Goal: Use online tool/utility: Utilize a website feature to perform a specific function

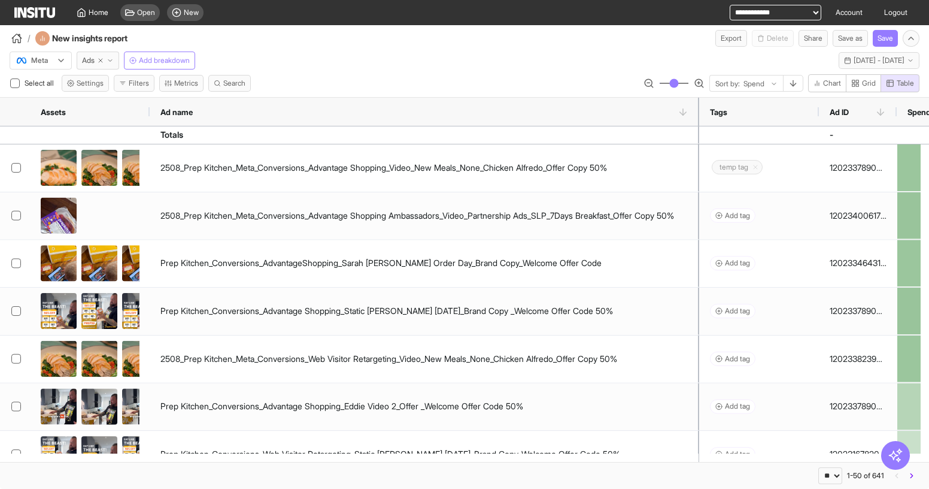
select select "**"
click at [79, 8] on icon at bounding box center [82, 13] width 10 height 10
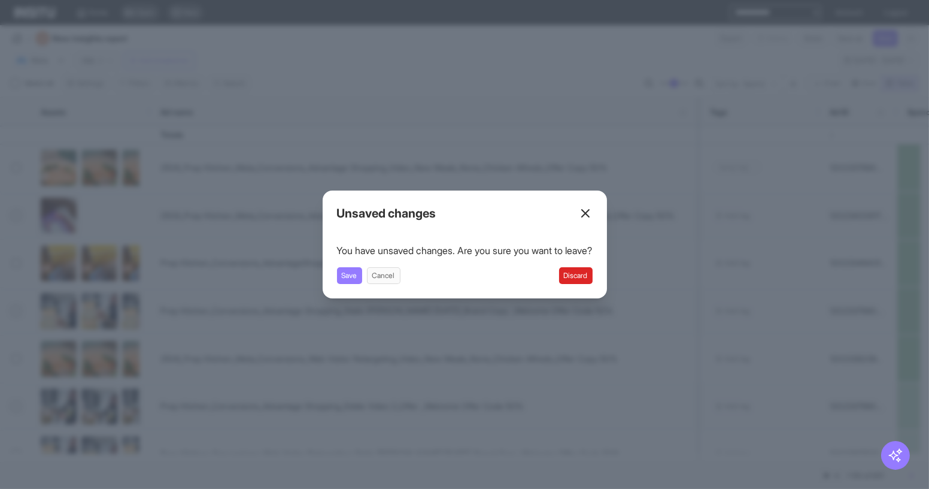
click at [593, 278] on button "Discard" at bounding box center [576, 275] width 34 height 17
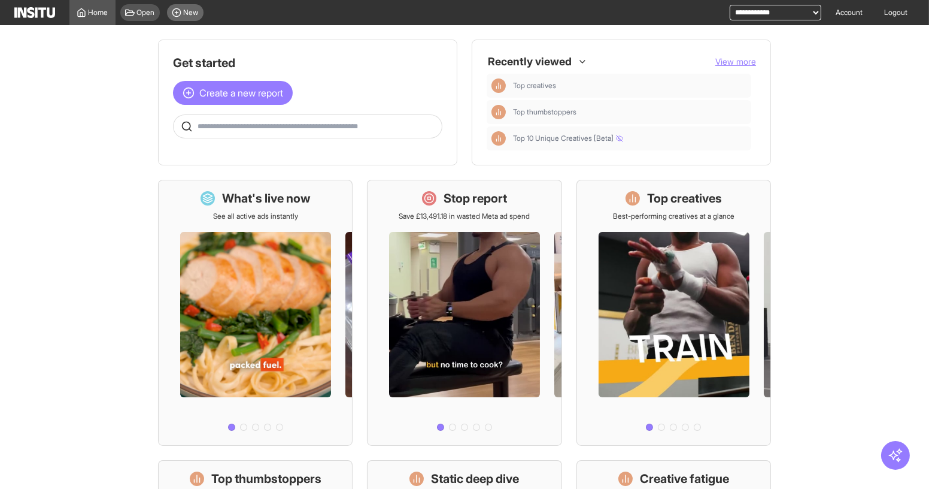
click at [184, 15] on span "New" at bounding box center [191, 13] width 15 height 10
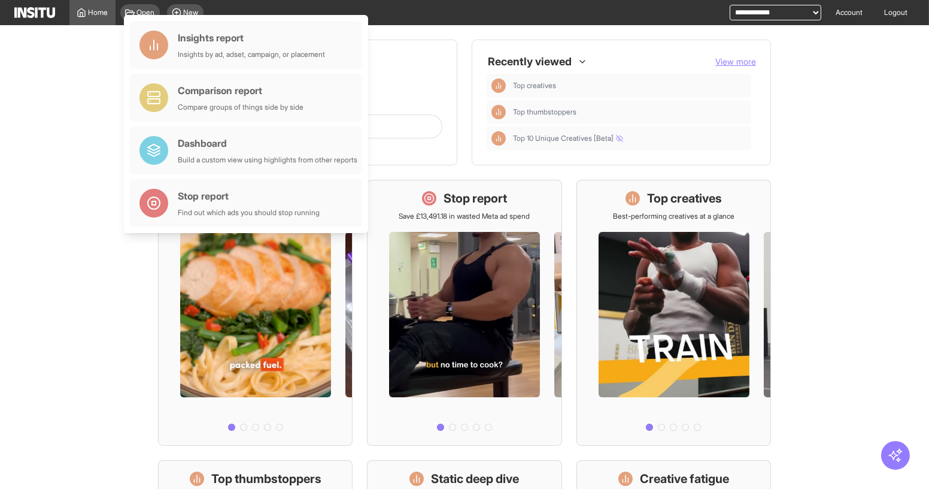
click at [30, 49] on main "Get started Create a new report Ask questions like: Which campaigns had the hig…" at bounding box center [464, 257] width 929 height 464
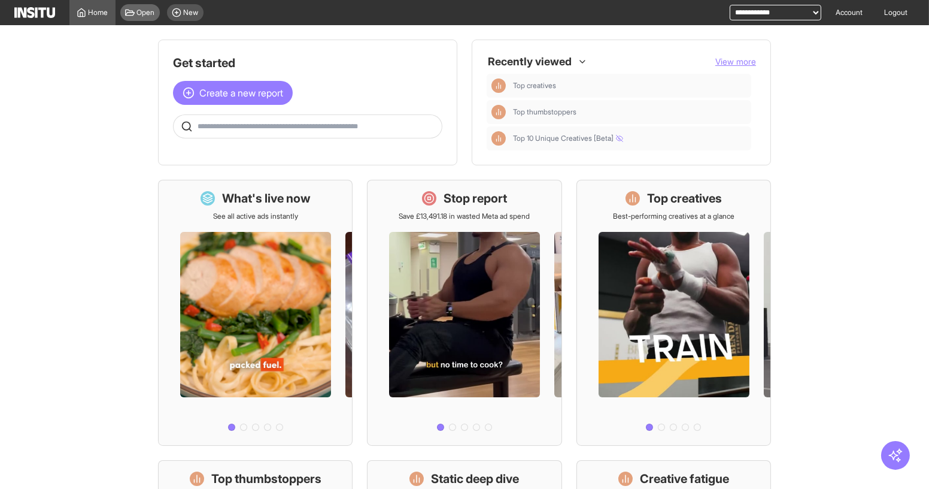
click at [149, 13] on span "Open" at bounding box center [146, 13] width 18 height 10
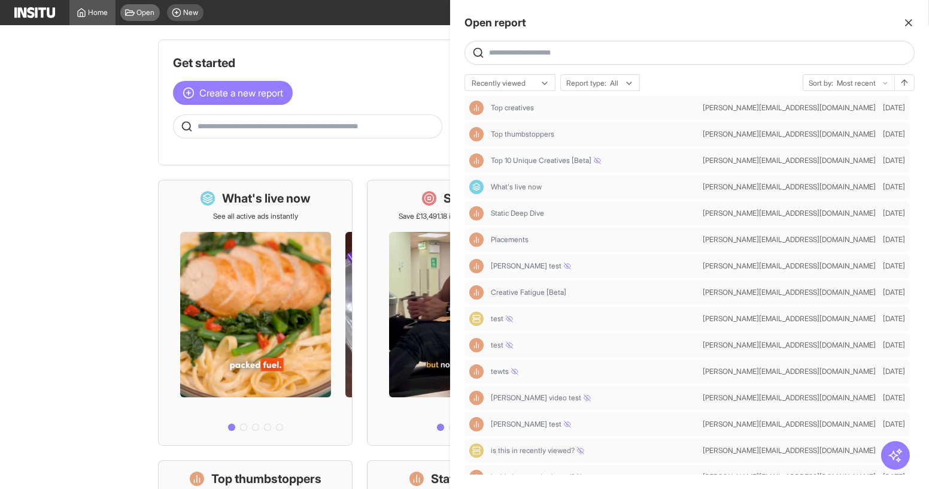
click at [149, 13] on div at bounding box center [464, 244] width 929 height 489
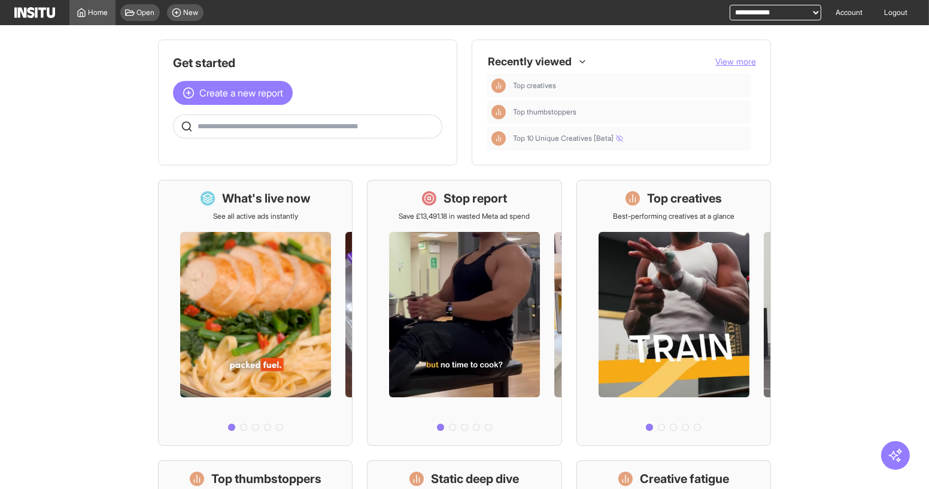
click at [728, 68] on div "Recently viewed View more" at bounding box center [621, 61] width 269 height 14
click at [728, 60] on span "View more" at bounding box center [736, 61] width 41 height 10
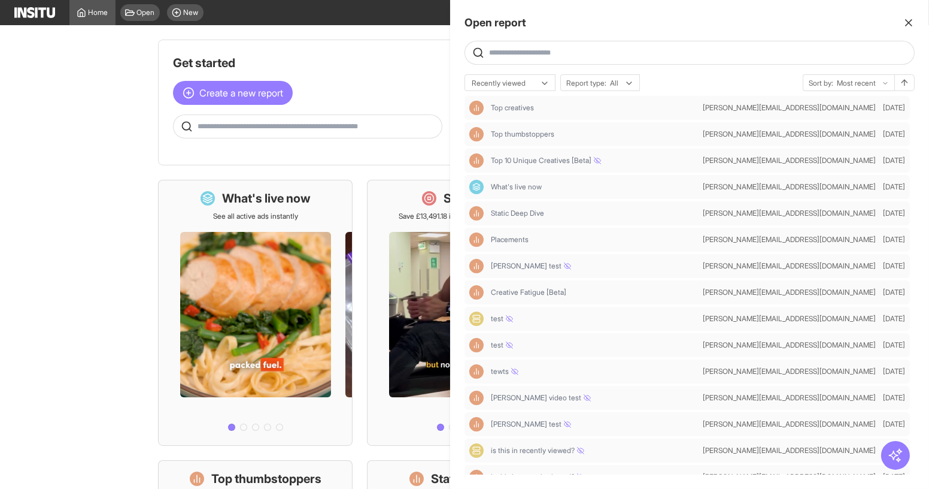
drag, startPoint x: 906, startPoint y: 17, endPoint x: 894, endPoint y: 19, distance: 12.0
click at [906, 19] on icon "button" at bounding box center [909, 23] width 12 height 12
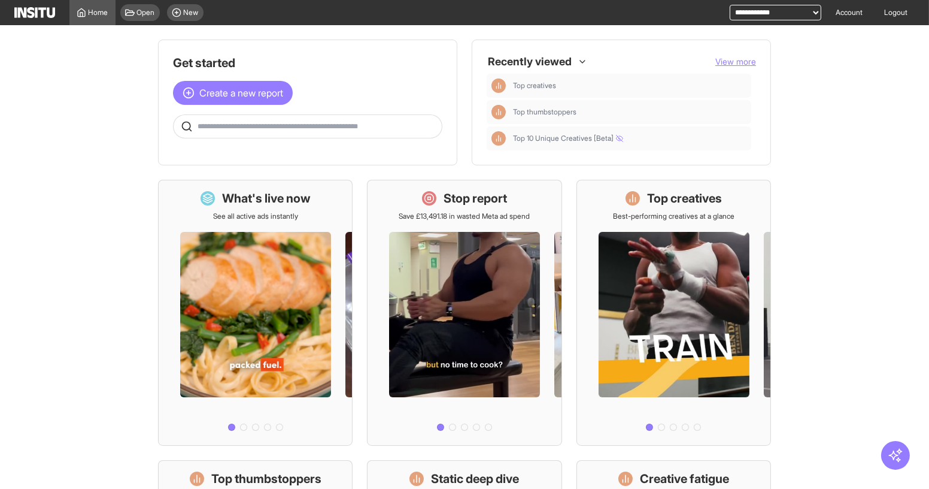
click at [520, 59] on div at bounding box center [530, 62] width 86 height 22
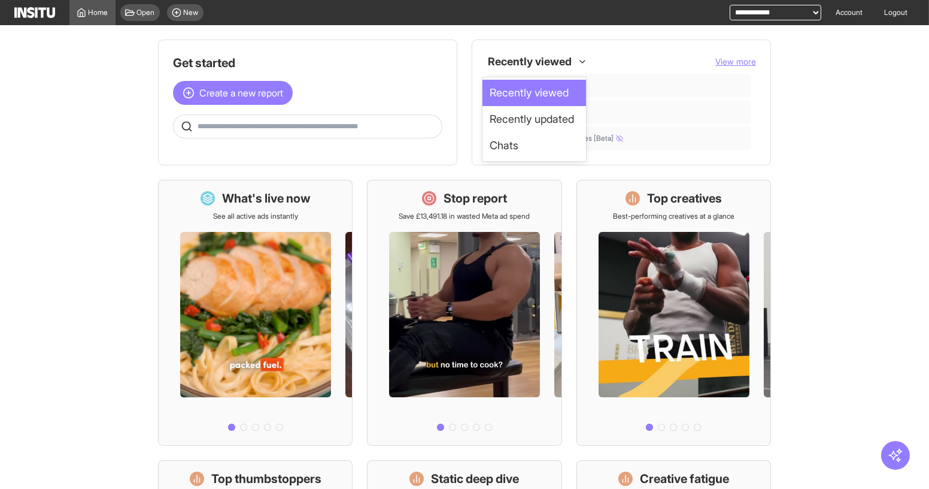
click at [519, 63] on div at bounding box center [530, 62] width 86 height 22
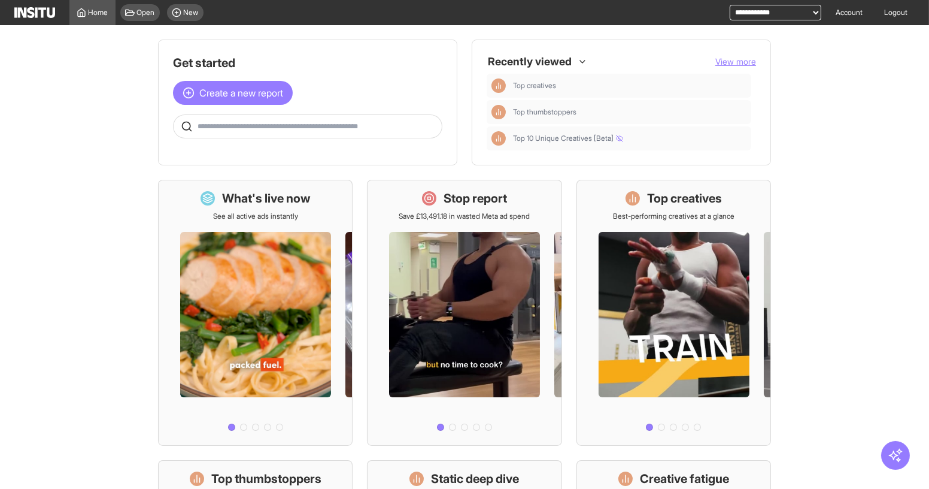
click at [565, 60] on div at bounding box center [530, 62] width 86 height 22
click at [722, 65] on span "View more" at bounding box center [736, 61] width 41 height 10
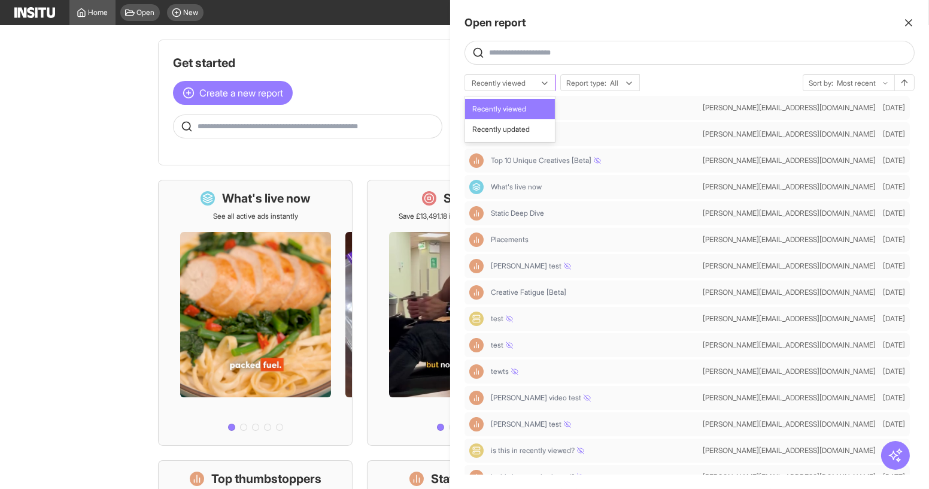
click at [536, 85] on div "Recently viewed" at bounding box center [504, 83] width 67 height 12
click at [535, 85] on div "Recently viewed" at bounding box center [504, 83] width 67 height 12
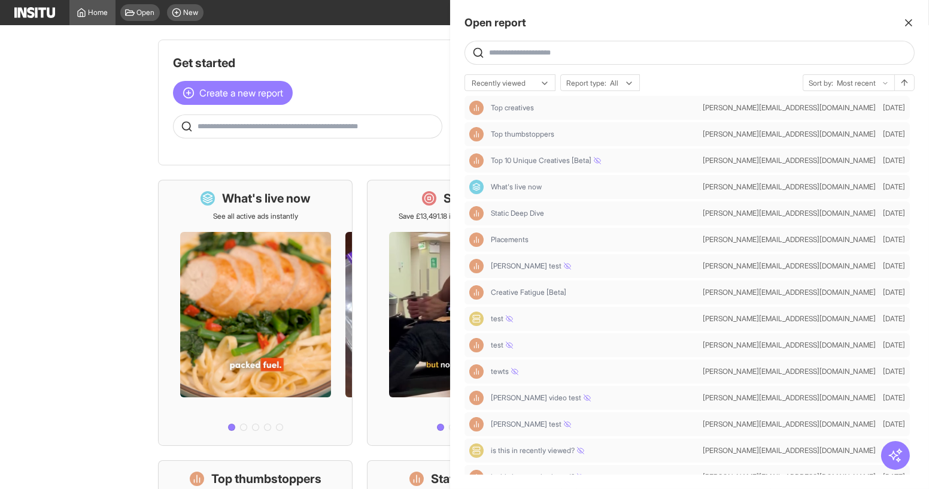
click at [95, 181] on div at bounding box center [464, 244] width 929 height 489
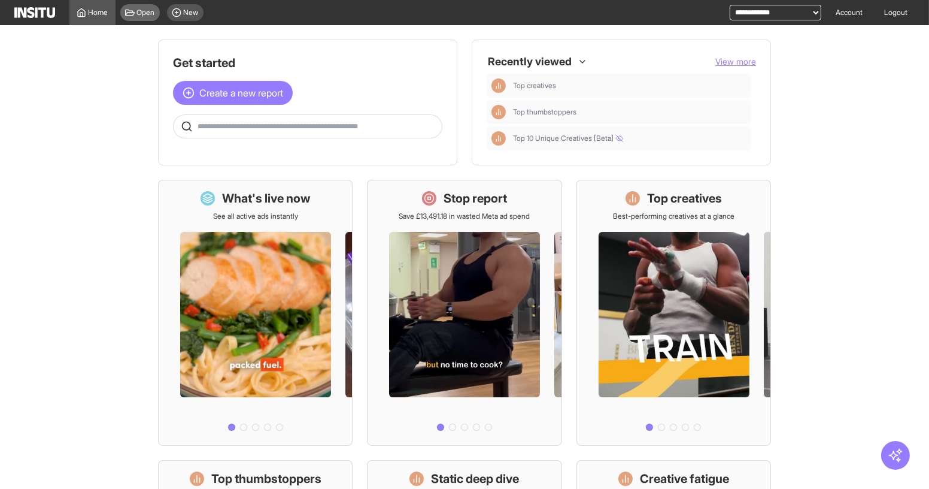
click at [140, 14] on span "Open" at bounding box center [146, 13] width 18 height 10
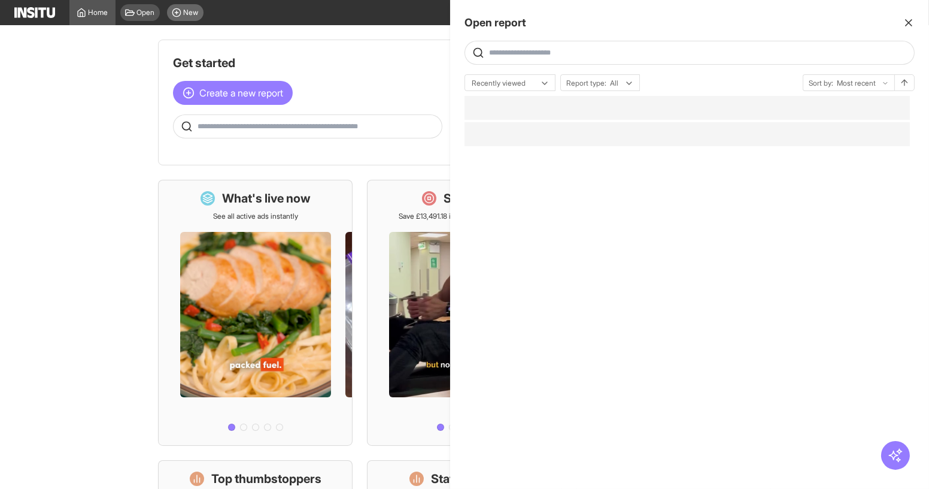
click at [187, 16] on div at bounding box center [464, 244] width 929 height 489
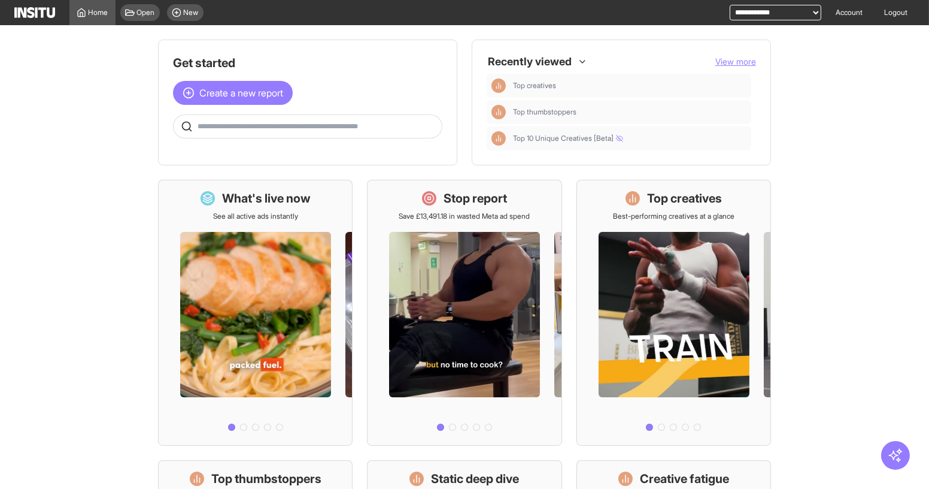
click at [190, 22] on div "Open New" at bounding box center [162, 12] width 93 height 25
click at [190, 19] on div "New" at bounding box center [185, 12] width 37 height 17
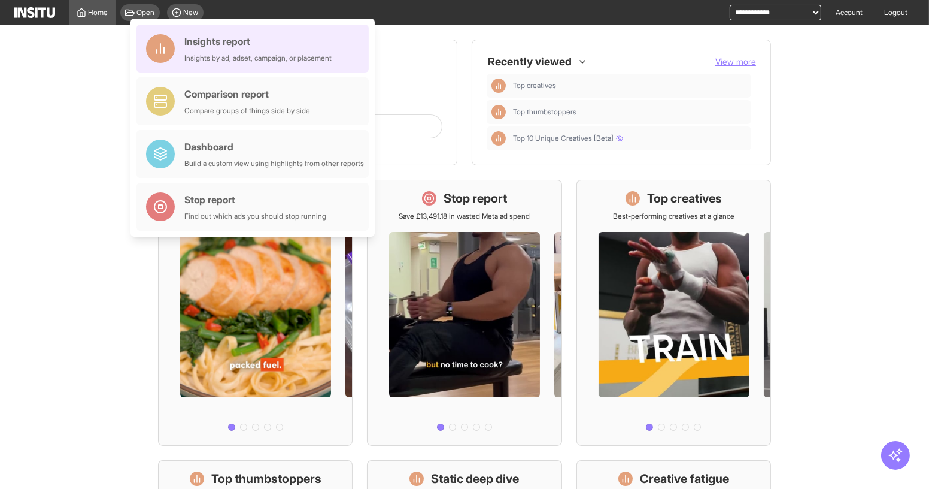
click at [219, 44] on div "Insights report" at bounding box center [257, 41] width 147 height 14
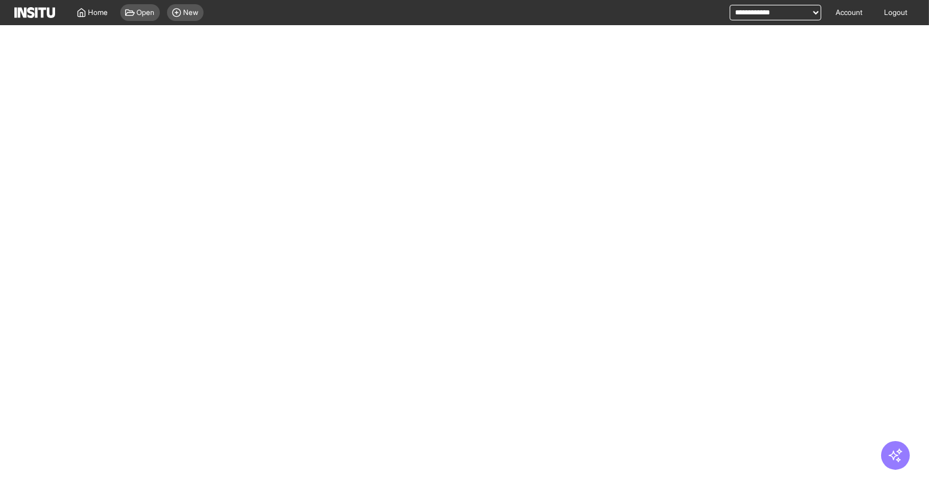
select select "**"
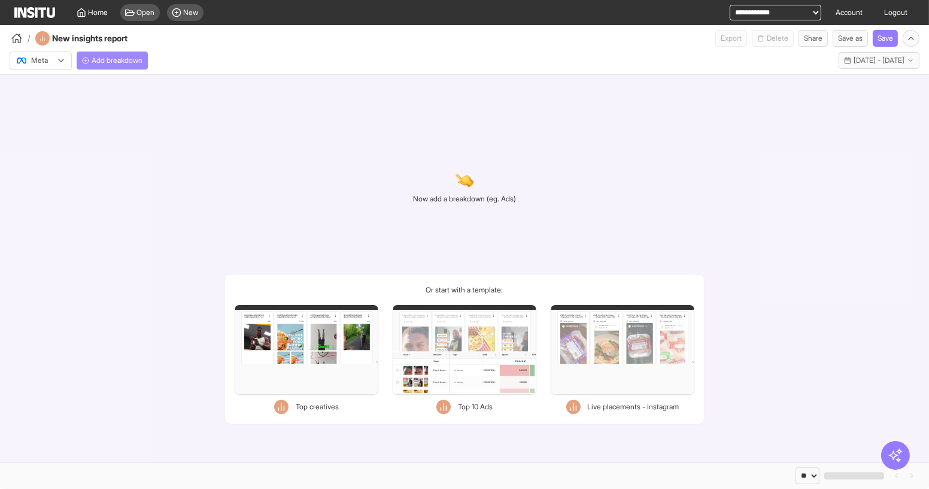
click at [136, 63] on span "Add breakdown" at bounding box center [117, 61] width 51 height 10
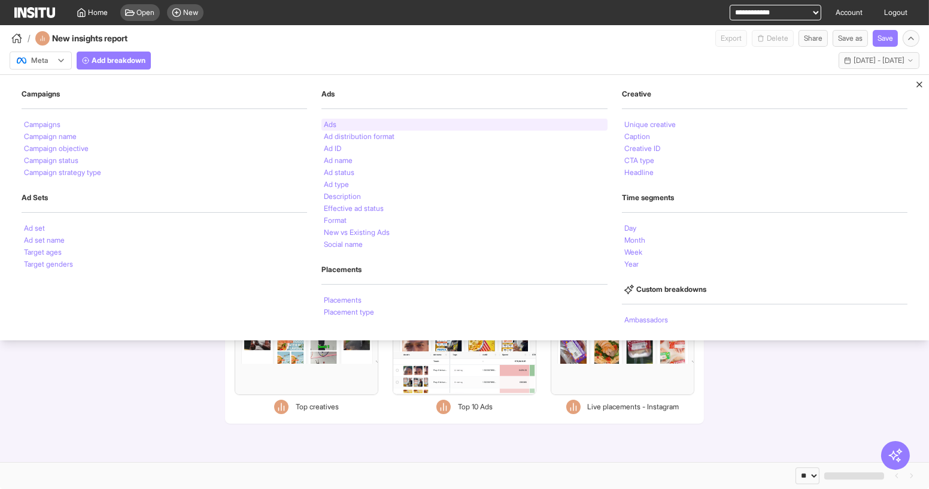
click at [340, 122] on div "Ads" at bounding box center [465, 125] width 286 height 12
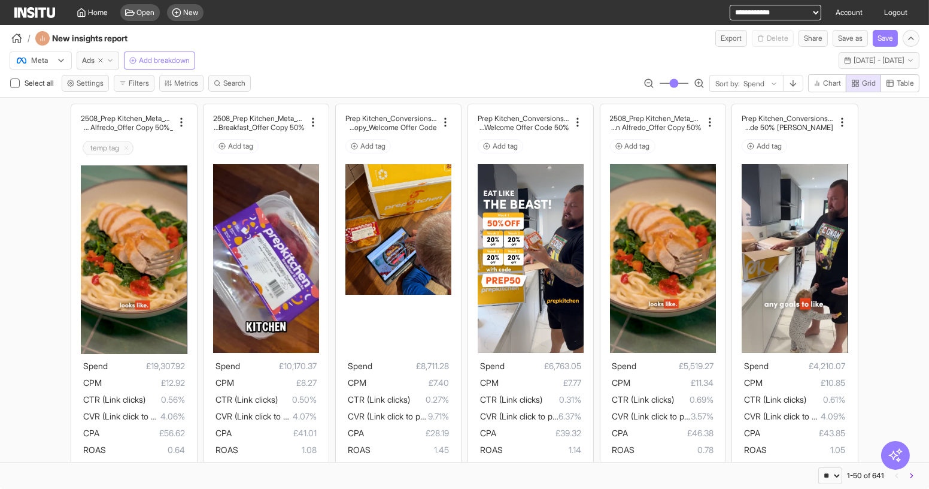
click at [52, 55] on div "Meta" at bounding box center [35, 60] width 38 height 12
click at [56, 99] on div "TikTok" at bounding box center [40, 106] width 61 height 20
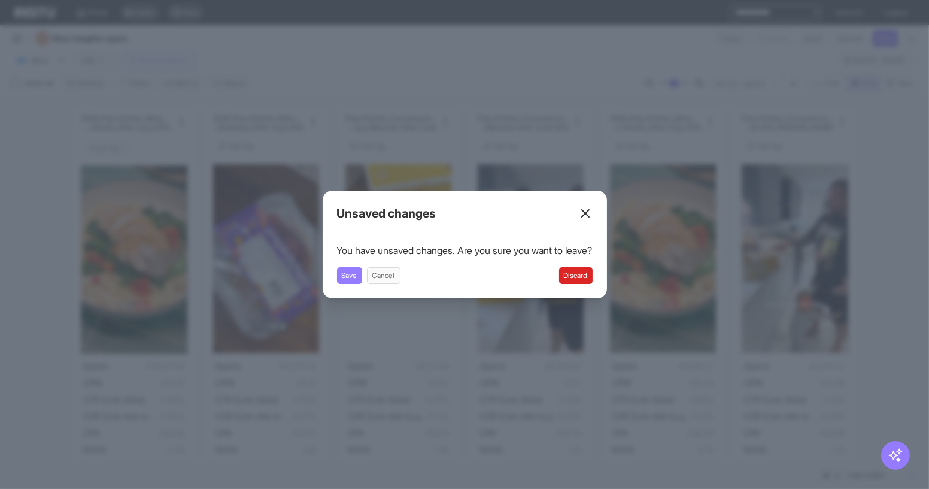
click at [580, 269] on button "Discard" at bounding box center [576, 275] width 34 height 17
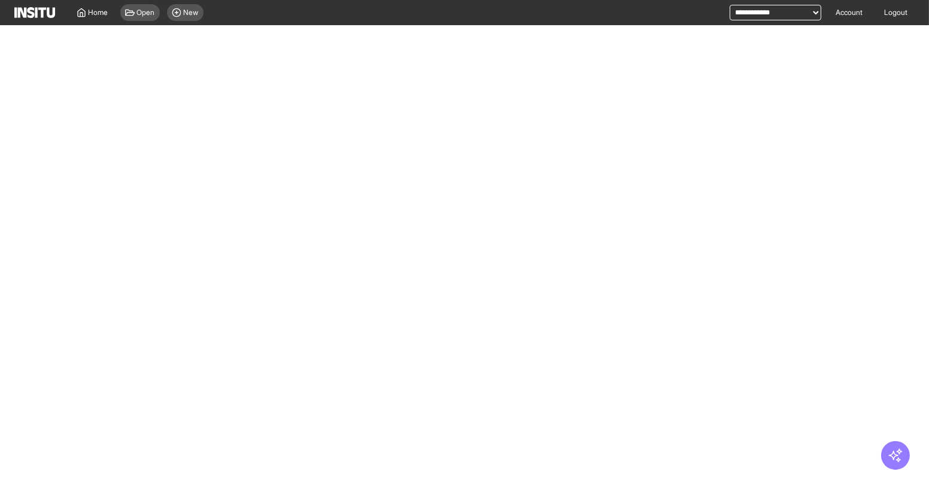
select select "**"
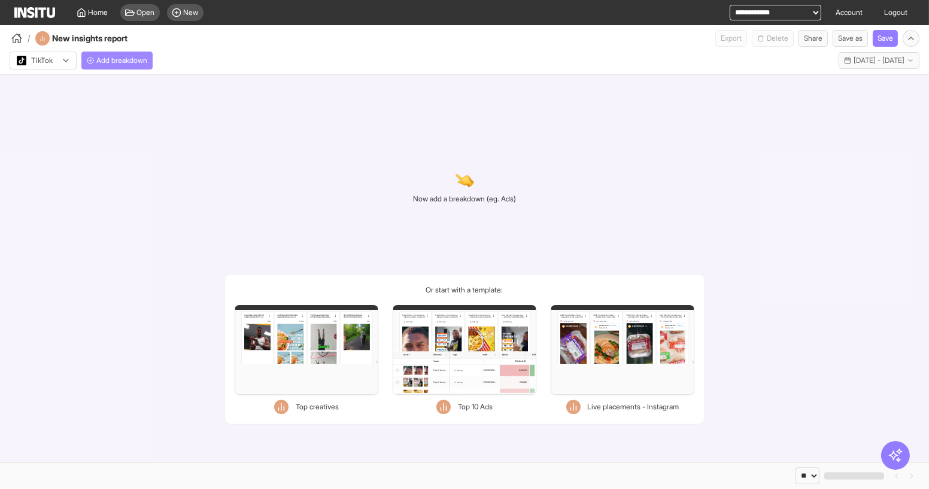
click at [127, 57] on span "Add breakdown" at bounding box center [121, 61] width 51 height 10
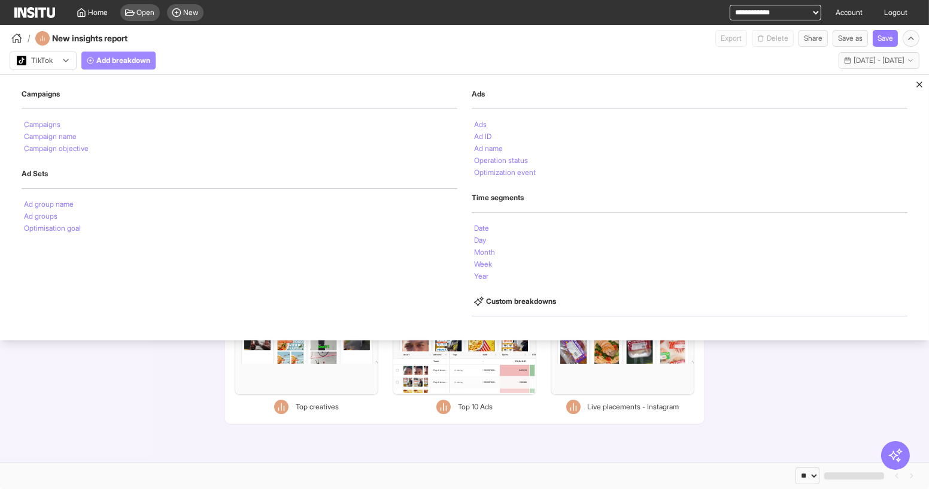
click at [122, 62] on span "Add breakdown" at bounding box center [123, 61] width 54 height 10
